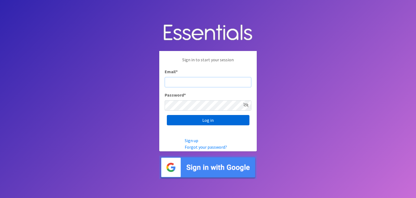
type input "[EMAIL_ADDRESS][DOMAIN_NAME]"
click at [203, 122] on input "Log in" at bounding box center [208, 120] width 83 height 10
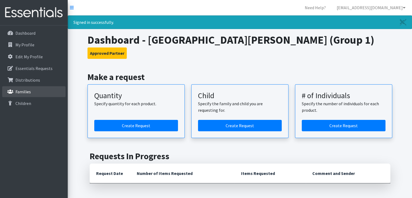
click at [27, 92] on p "Families" at bounding box center [22, 91] width 15 height 5
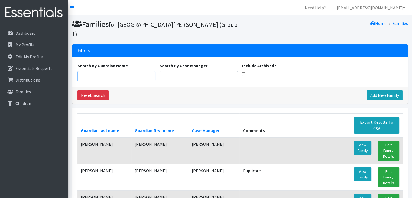
click at [122, 71] on input "Search By Guardian Name" at bounding box center [116, 76] width 78 height 10
click at [114, 71] on input "Search By Guardian Name" at bounding box center [116, 76] width 78 height 10
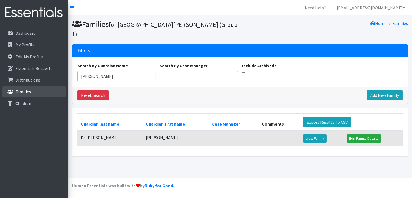
type input "sara"
click at [26, 92] on p "Families" at bounding box center [22, 91] width 15 height 5
click at [402, 23] on link "Families" at bounding box center [400, 23] width 15 height 5
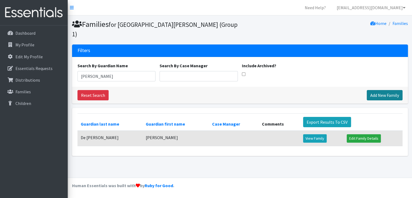
click at [381, 90] on link "Add New Family" at bounding box center [385, 95] width 36 height 10
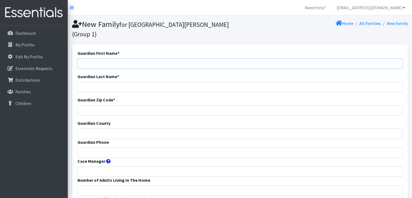
click at [110, 59] on input "Guardian First Name *" at bounding box center [239, 64] width 325 height 10
type input "[PERSON_NAME] [PERSON_NAME]"
type input "[PERSON_NAME]"
type input "63116"
click at [93, 128] on input "Guardian County" at bounding box center [239, 133] width 325 height 10
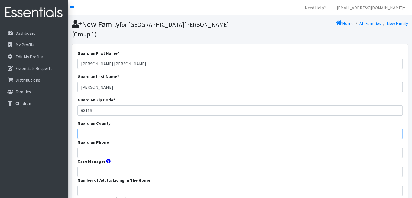
type input "St Louis City"
click at [99, 147] on input "Guardian Phone" at bounding box center [239, 152] width 325 height 10
type input "(314) 745-8508"
click at [96, 166] on input "Case Manager" at bounding box center [239, 171] width 325 height 10
type input "Jessica Cervantes"
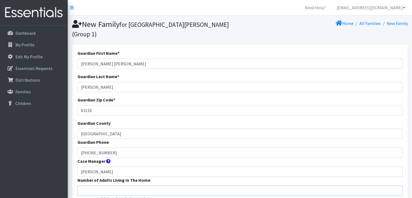
click at [104, 185] on input "Number of Adults Living In The Home" at bounding box center [239, 190] width 325 height 10
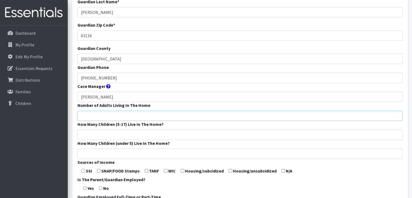
scroll to position [81, 0]
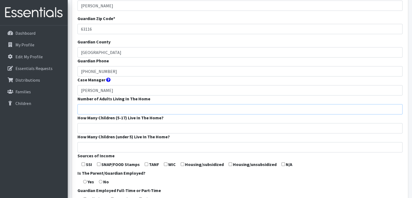
click at [89, 104] on input "Number of Adults Living In The Home" at bounding box center [239, 109] width 325 height 10
type input "5"
click at [88, 123] on input "How Many Children (5-17) Live In The Home?" at bounding box center [239, 128] width 325 height 10
type input "1"
click at [92, 142] on input "How Many Children (under 5) Live In The Home?" at bounding box center [239, 147] width 325 height 10
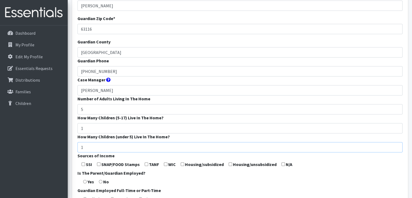
type input "1"
click at [165, 162] on input "checkbox" at bounding box center [166, 164] width 4 height 4
checkbox input "true"
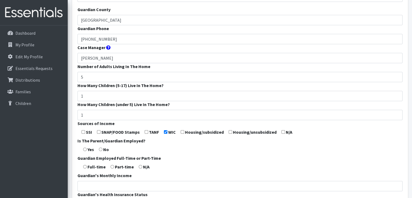
scroll to position [163, 0]
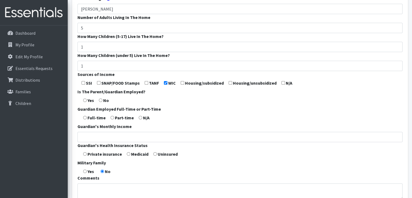
click at [86, 98] on input "radio" at bounding box center [85, 100] width 4 height 4
radio input "true"
click at [86, 116] on input "radio" at bounding box center [85, 118] width 4 height 4
radio input "true"
click at [100, 132] on input "Guardian's Monthly Income" at bounding box center [239, 137] width 325 height 10
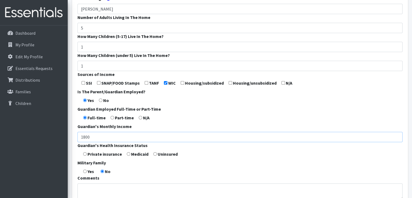
type input "1800"
click at [128, 152] on input "radio" at bounding box center [129, 154] width 4 height 4
radio input "true"
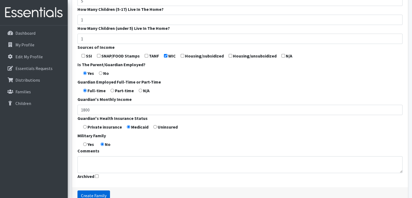
click at [97, 190] on input "Create Family" at bounding box center [93, 195] width 33 height 10
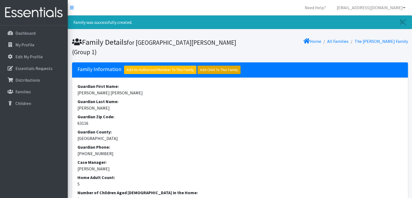
click at [219, 72] on link "Add Child To This Family" at bounding box center [219, 70] width 43 height 8
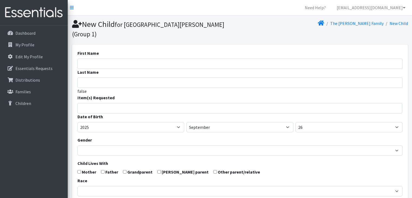
select select
click at [101, 59] on input "First Name" at bounding box center [239, 64] width 325 height 10
type input "[PERSON_NAME]"
click at [105, 105] on input "search" at bounding box center [243, 107] width 323 height 5
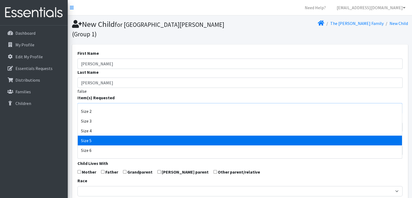
scroll to position [27, 0]
select select "1100"
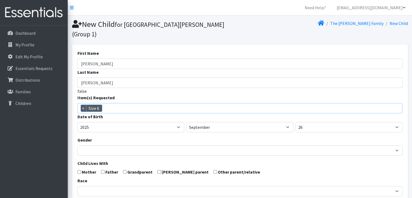
scroll to position [34, 0]
click at [82, 105] on span "×" at bounding box center [83, 108] width 5 height 7
click at [94, 105] on input "search" at bounding box center [243, 107] width 323 height 5
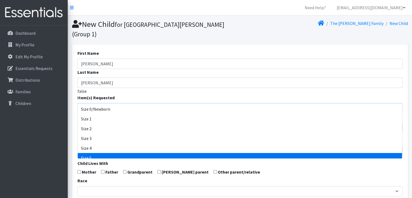
select select "1098"
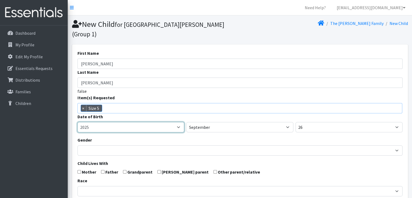
click at [122, 122] on select "2005 2006 2007 2008 2009 2010 2011 2012 2013 2014 2015 2016 2017 2018 2019 2020…" at bounding box center [130, 127] width 107 height 10
click at [77, 122] on select "2005 2006 2007 2008 2009 2010 2011 2012 2013 2014 2015 2016 2017 2018 2019 2020…" at bounding box center [130, 127] width 107 height 10
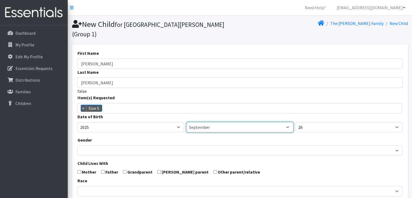
click at [218, 122] on select "January February March April May June July August September October November De…" at bounding box center [239, 127] width 107 height 10
select select "3"
click at [186, 122] on select "January February March April May June July August September October November De…" at bounding box center [239, 127] width 107 height 10
click at [204, 122] on select "January February March April May June July August September October November De…" at bounding box center [239, 127] width 107 height 10
click at [186, 122] on select "January February March April May June July August September October November De…" at bounding box center [239, 127] width 107 height 10
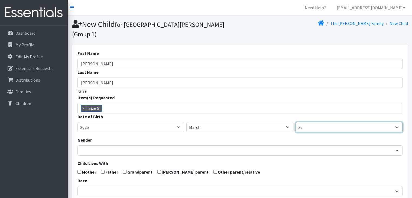
click at [309, 122] on select "1 2 3 4 5 6 7 8 9 10 11 12 13 14 15 16 17 18 19 20 21 22 23 24 25 26 27 28 29 3…" at bounding box center [349, 127] width 107 height 10
select select "25"
click at [296, 122] on select "1 2 3 4 5 6 7 8 9 10 11 12 13 14 15 16 17 18 19 20 21 22 23 24 25 26 27 28 29 3…" at bounding box center [349, 127] width 107 height 10
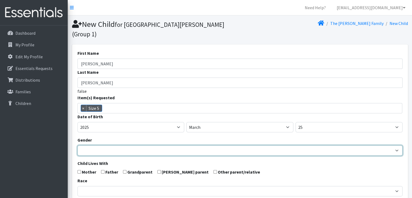
click at [97, 145] on select "Male Female" at bounding box center [239, 150] width 325 height 10
select select "Female"
click at [77, 145] on select "Male Female" at bounding box center [239, 150] width 325 height 10
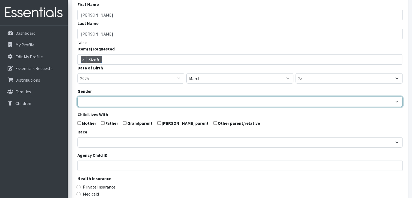
scroll to position [54, 0]
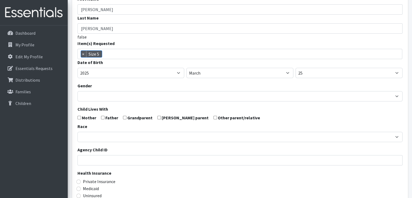
click at [79, 116] on input "checkbox" at bounding box center [79, 118] width 4 height 4
checkbox input "true"
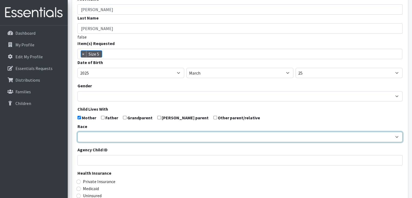
click at [109, 132] on select "African American Caucasian Hispanic Asian American Indian Pacific Islander Mult…" at bounding box center [239, 137] width 325 height 10
select select "Hispanic"
click at [77, 132] on select "African American Caucasian Hispanic Asian American Indian Pacific Islander Mult…" at bounding box center [239, 137] width 325 height 10
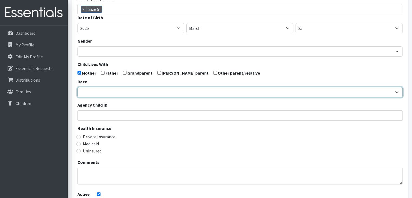
scroll to position [108, 0]
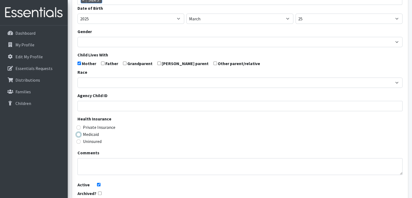
click at [78, 132] on input "Medicaid" at bounding box center [78, 134] width 4 height 4
radio input "true"
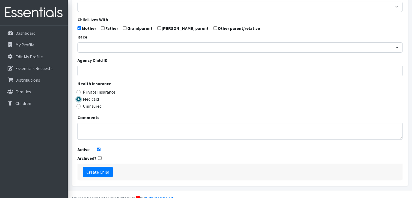
scroll to position [146, 0]
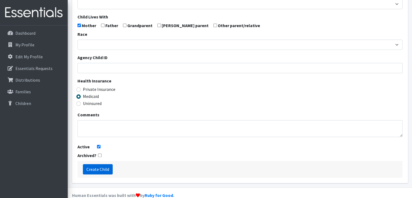
click at [98, 164] on input "Create Child" at bounding box center [98, 169] width 30 height 10
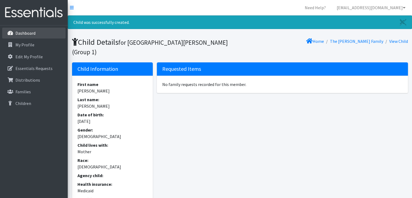
click at [35, 34] on p "Dashboard" at bounding box center [25, 32] width 20 height 5
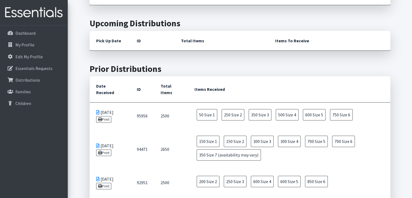
scroll to position [190, 0]
